Goal: Task Accomplishment & Management: Use online tool/utility

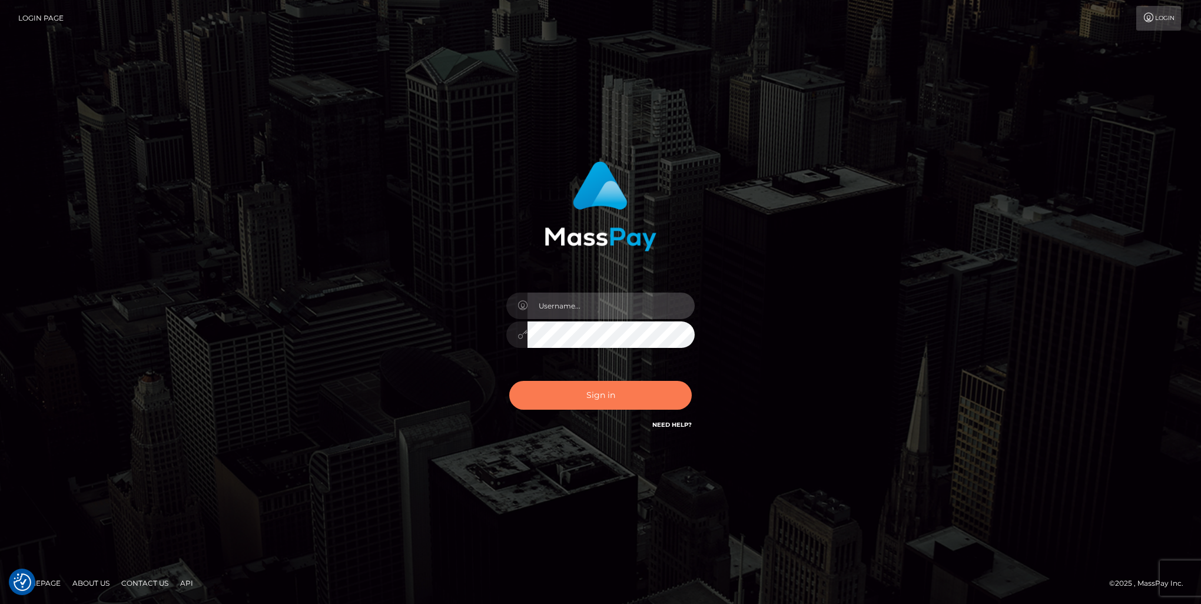
type input "nikki.[PERSON_NAME]"
click at [542, 391] on button "Sign in" at bounding box center [600, 395] width 182 height 29
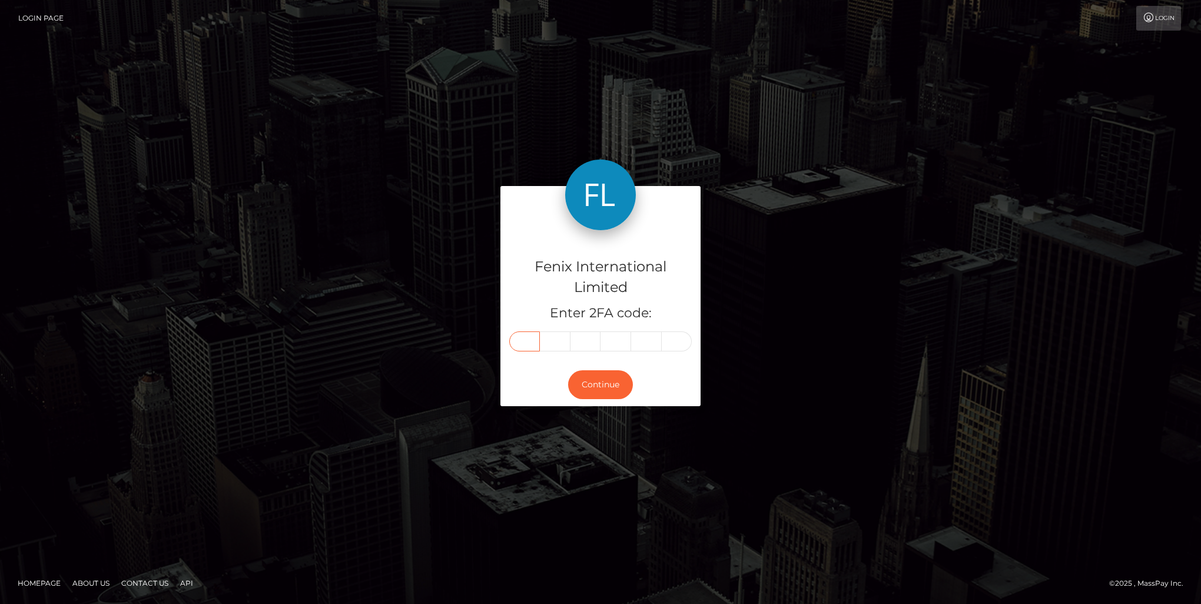
click at [513, 347] on input "text" at bounding box center [524, 341] width 31 height 20
type input "2"
type input "4"
type input "2"
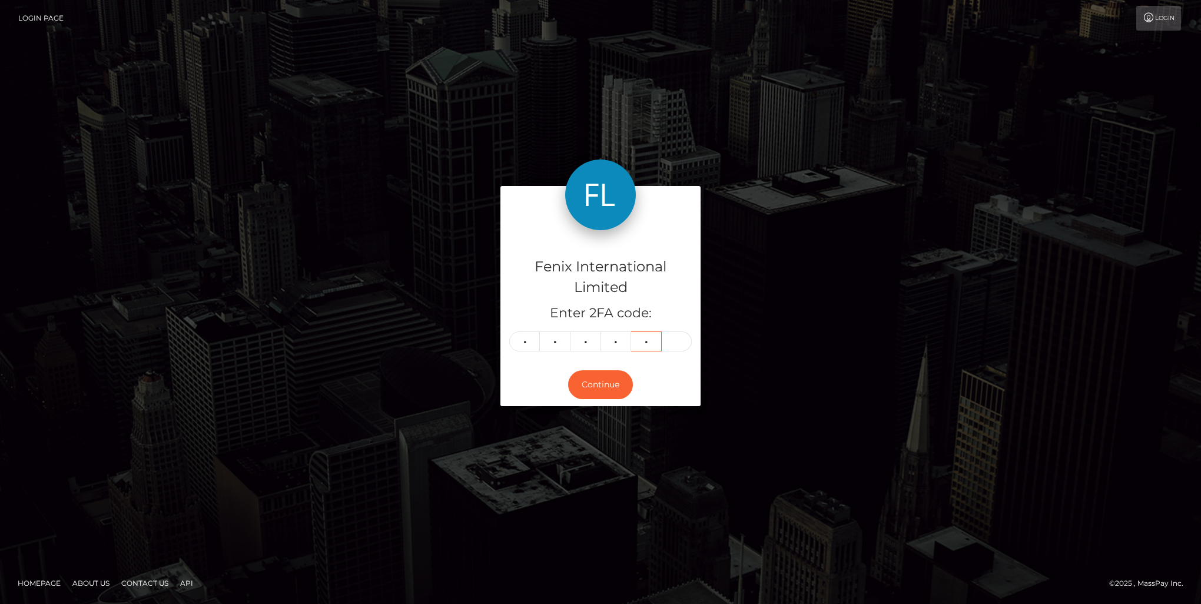
type input "1"
type input "3"
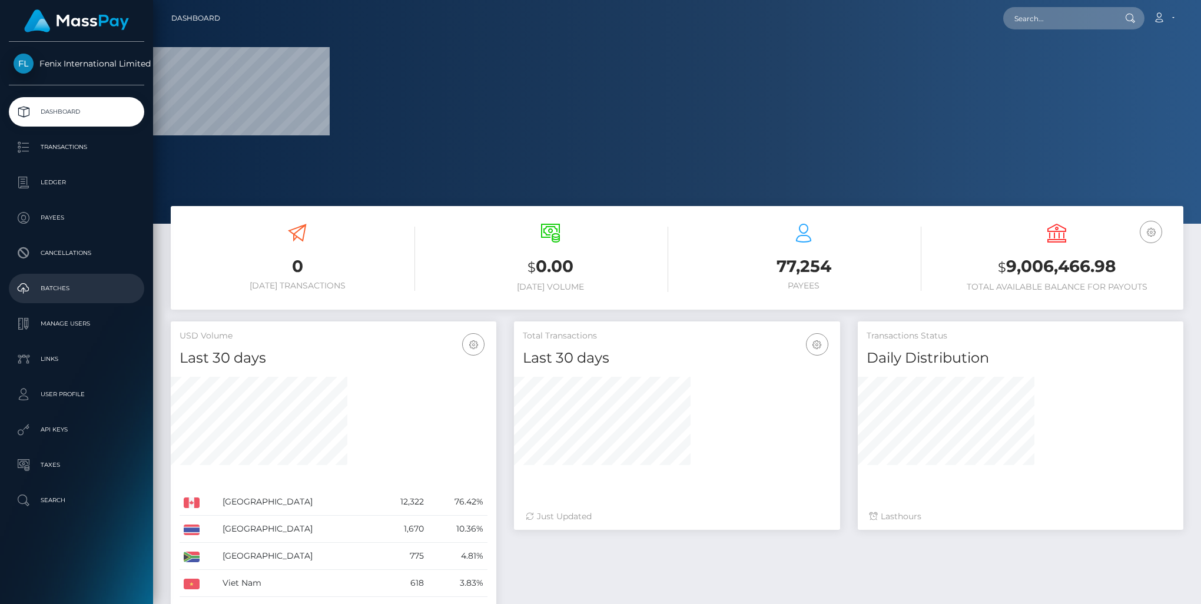
click at [68, 291] on p "Batches" at bounding box center [77, 289] width 126 height 18
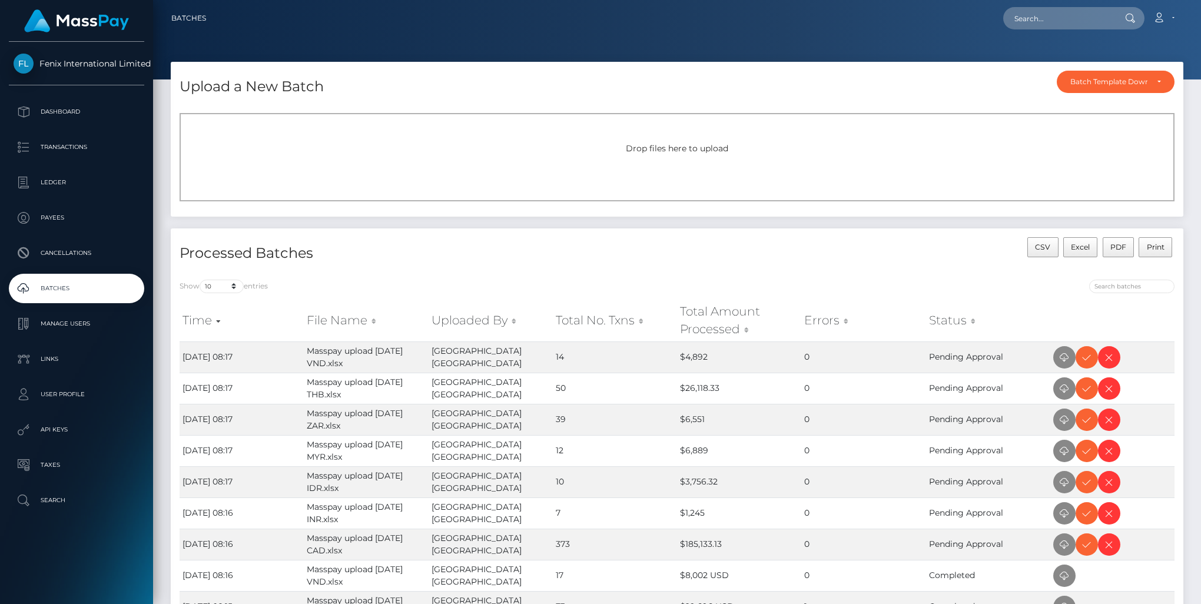
scroll to position [166, 0]
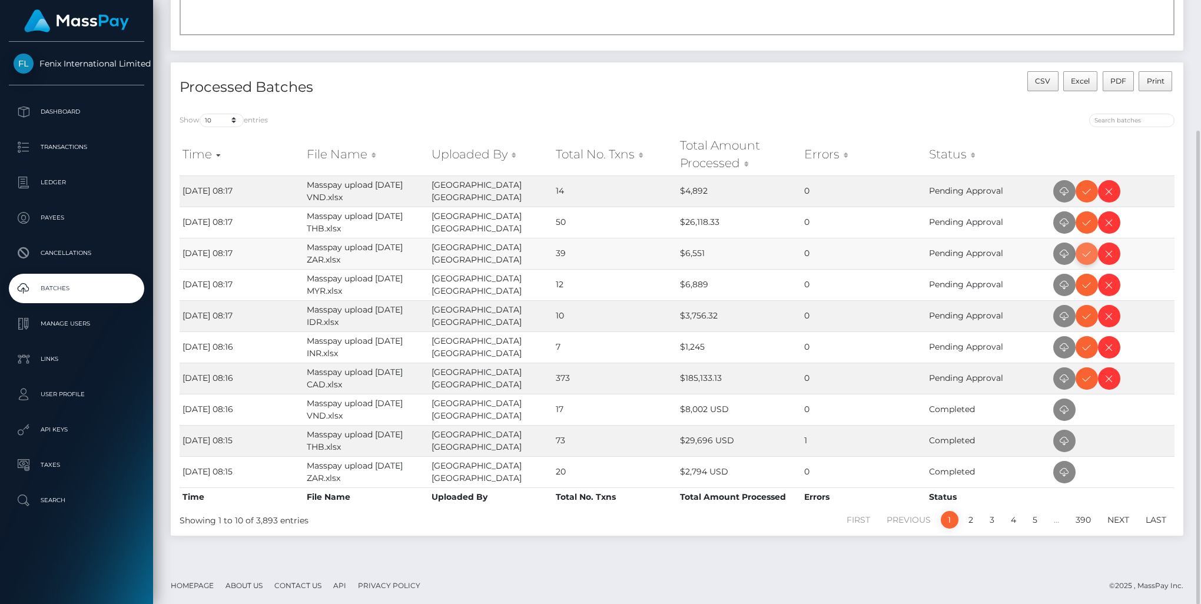
click at [1086, 252] on icon at bounding box center [1086, 254] width 14 height 15
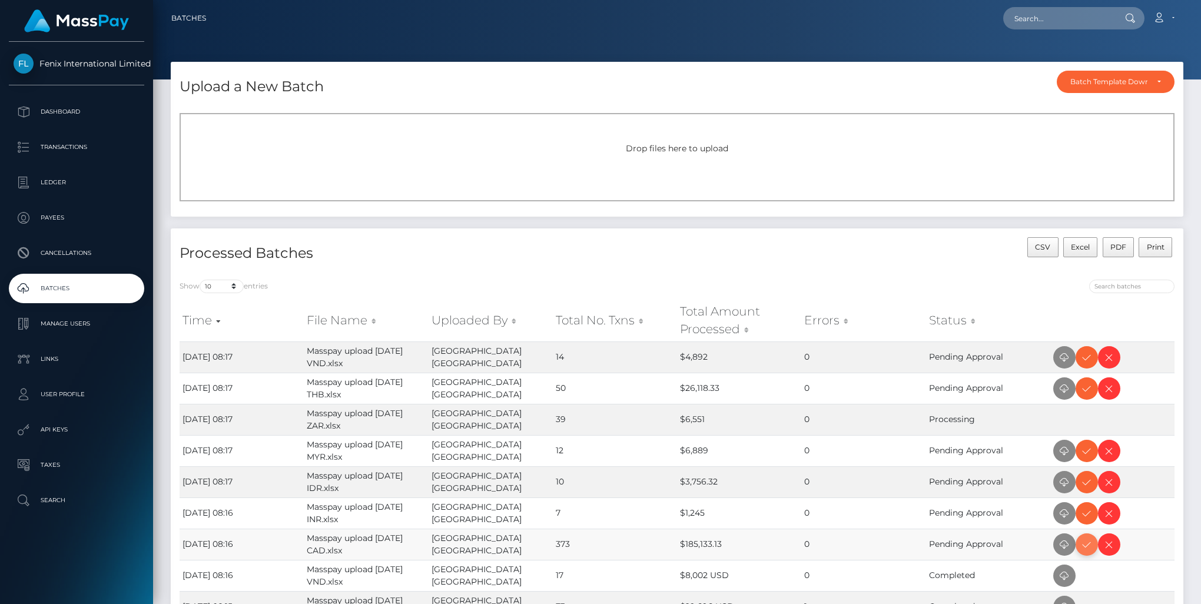
click at [1084, 543] on icon at bounding box center [1086, 544] width 14 height 15
click at [1088, 387] on icon at bounding box center [1086, 388] width 14 height 15
click at [1086, 357] on icon at bounding box center [1086, 357] width 14 height 15
click at [1085, 453] on icon at bounding box center [1086, 451] width 14 height 15
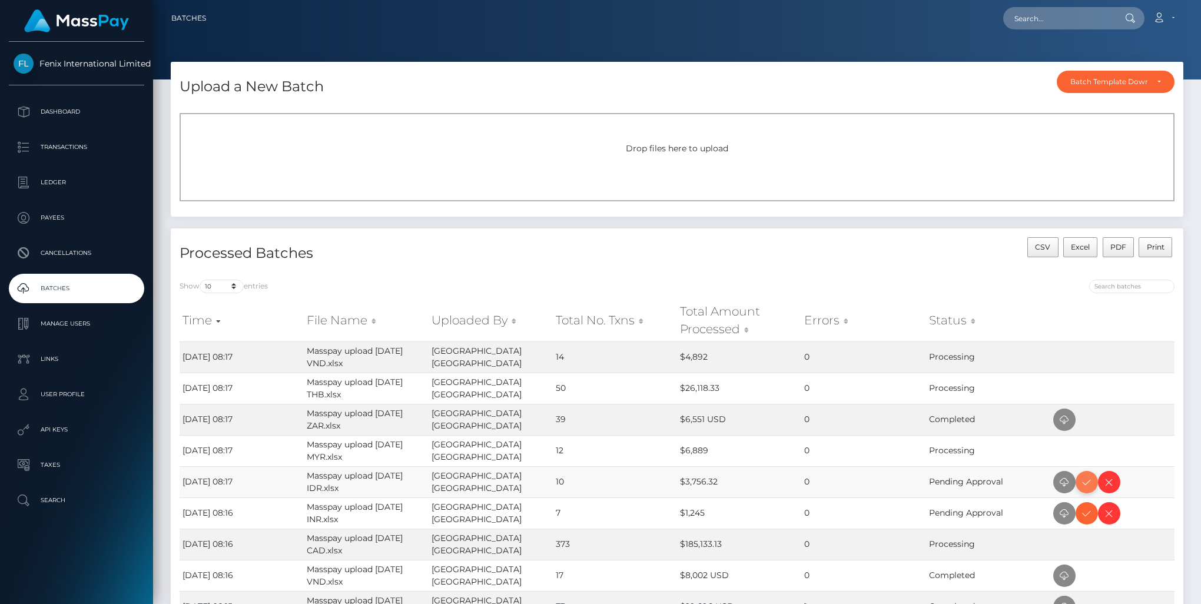
click at [1085, 480] on icon at bounding box center [1086, 482] width 14 height 15
click at [1086, 515] on icon at bounding box center [1086, 513] width 14 height 15
